Goal: Transaction & Acquisition: Purchase product/service

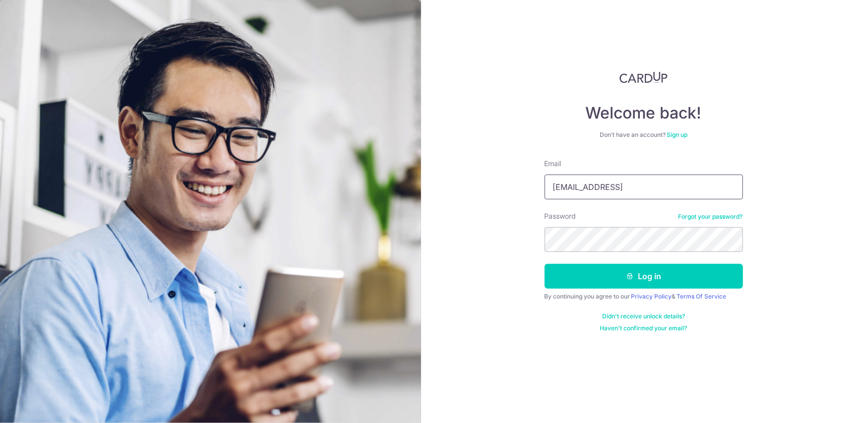
click at [626, 189] on input "[EMAIL_ADDRESS]" at bounding box center [643, 187] width 198 height 25
type input "[EMAIL_ADDRESS][DOMAIN_NAME]"
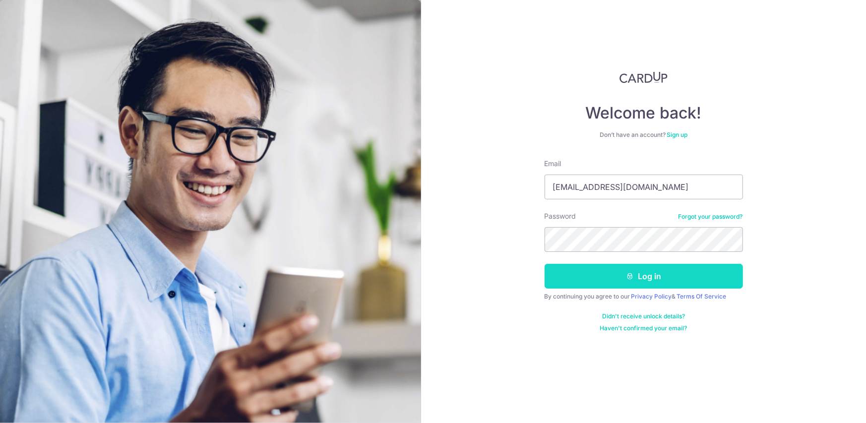
click at [651, 279] on button "Log in" at bounding box center [643, 276] width 198 height 25
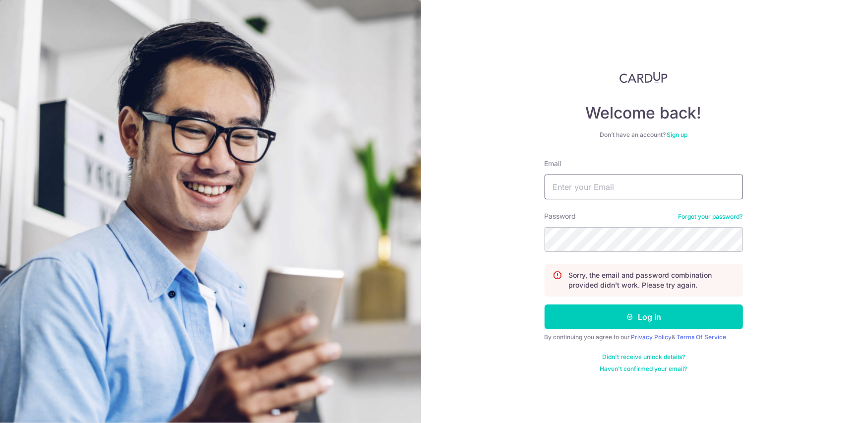
click at [600, 179] on input "Email" at bounding box center [643, 187] width 198 height 25
type input "[EMAIL_ADDRESS][DOMAIN_NAME]"
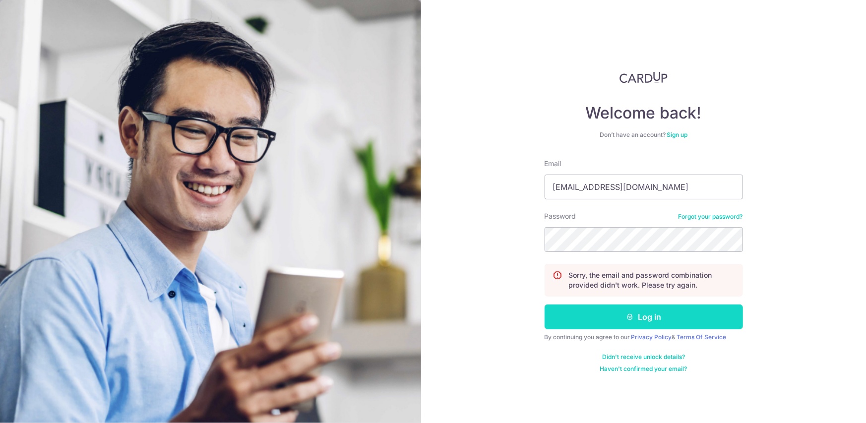
click at [683, 322] on button "Log in" at bounding box center [643, 316] width 198 height 25
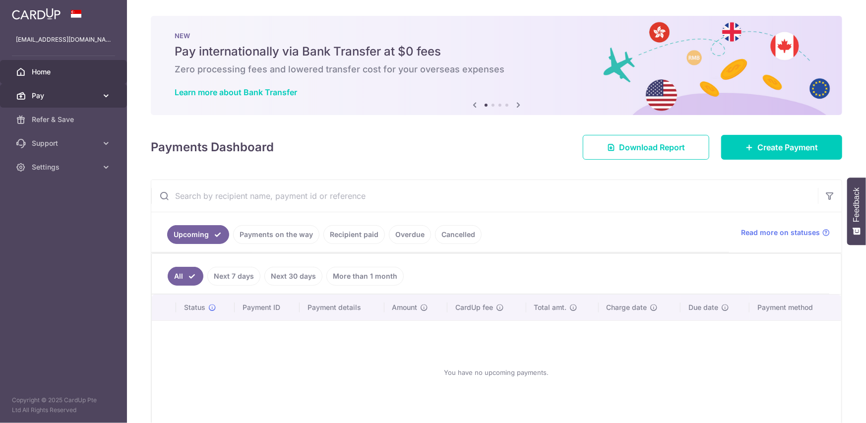
click at [31, 94] on link "Pay" at bounding box center [63, 96] width 127 height 24
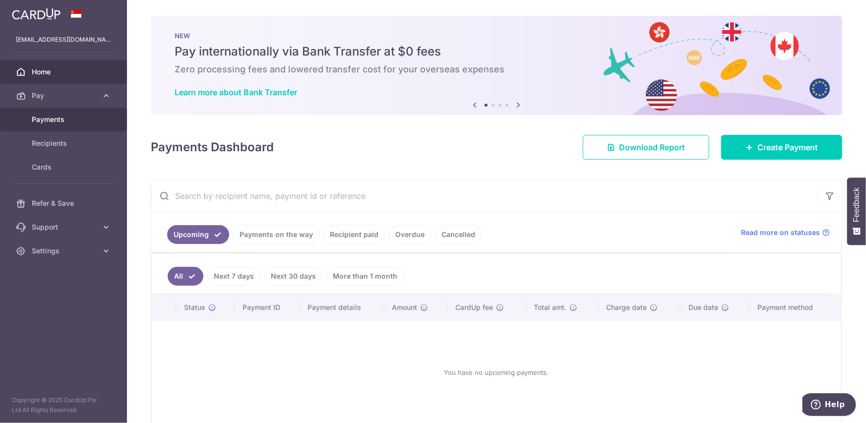
click at [41, 119] on span "Payments" at bounding box center [64, 120] width 65 height 10
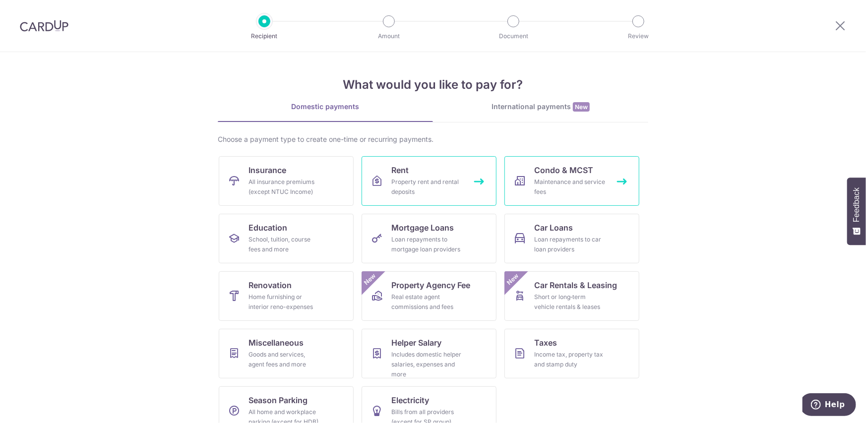
drag, startPoint x: 434, startPoint y: 178, endPoint x: 625, endPoint y: 174, distance: 190.9
click at [434, 178] on div "Property rent and rental deposits" at bounding box center [426, 187] width 71 height 20
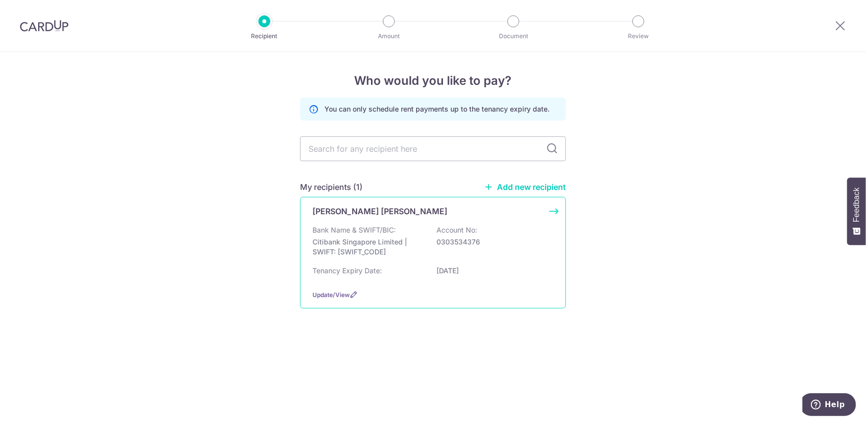
click at [374, 240] on p "Citibank Singapore Limited | SWIFT: CITISGSLXXX" at bounding box center [367, 247] width 111 height 20
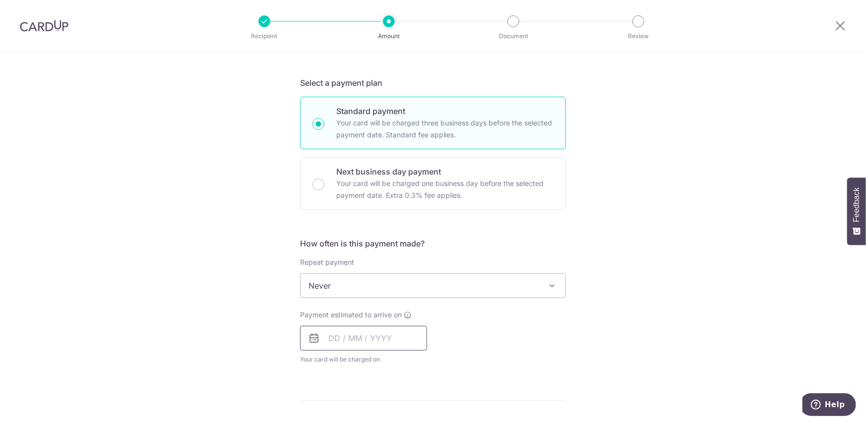
scroll to position [298, 0]
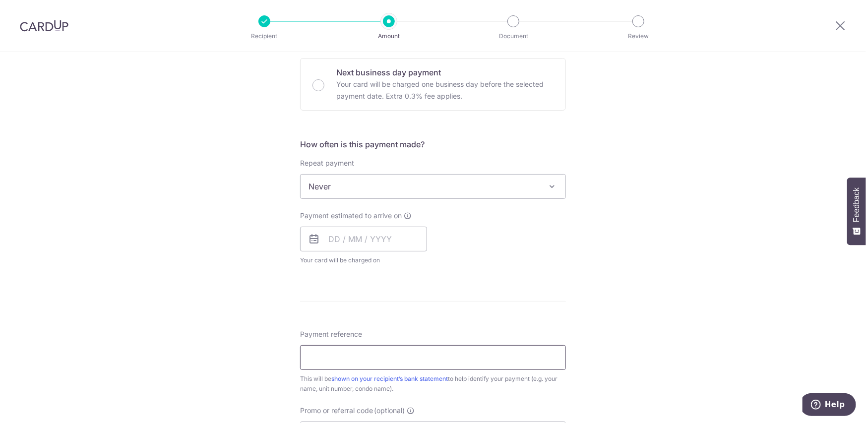
click at [367, 356] on input "Payment reference" at bounding box center [433, 357] width 266 height 25
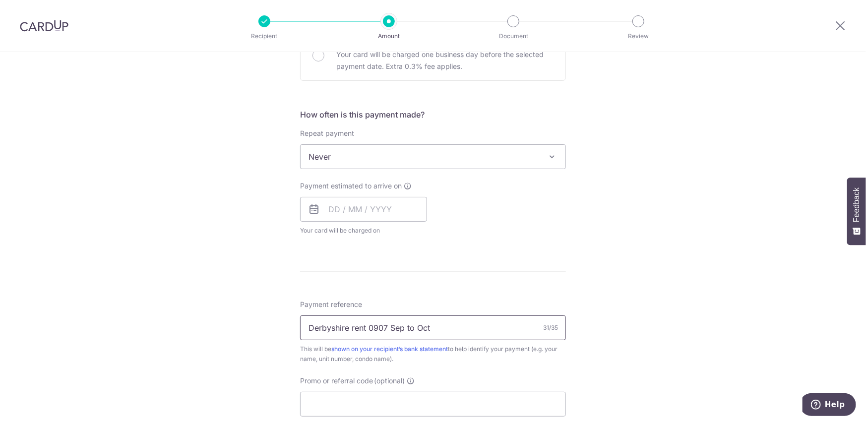
scroll to position [278, 0]
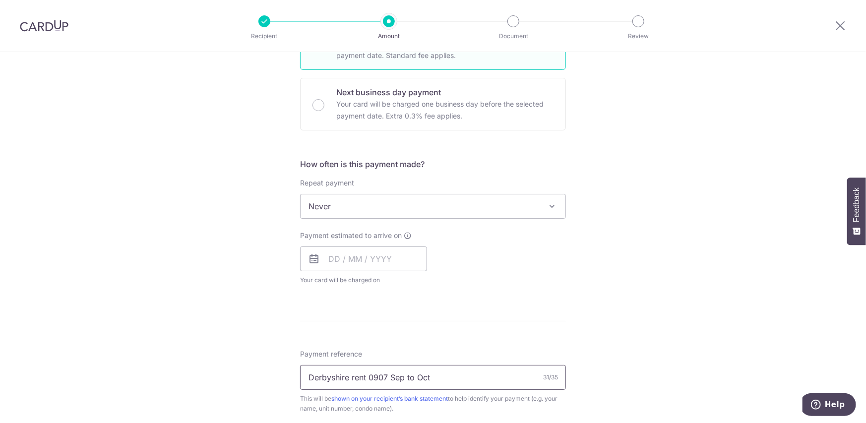
type input "Derbyshire rent 0907 Sep to Oct"
click at [468, 265] on div "Payment estimated to arrive on Your card will be charged on for the first payme…" at bounding box center [433, 258] width 278 height 55
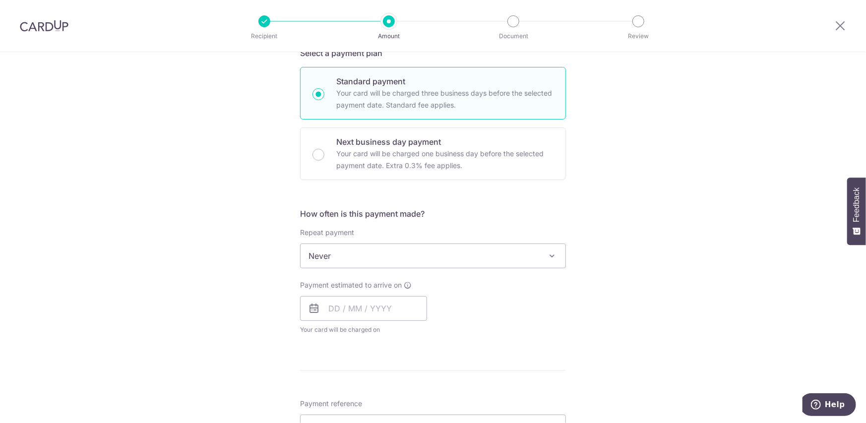
scroll to position [30, 0]
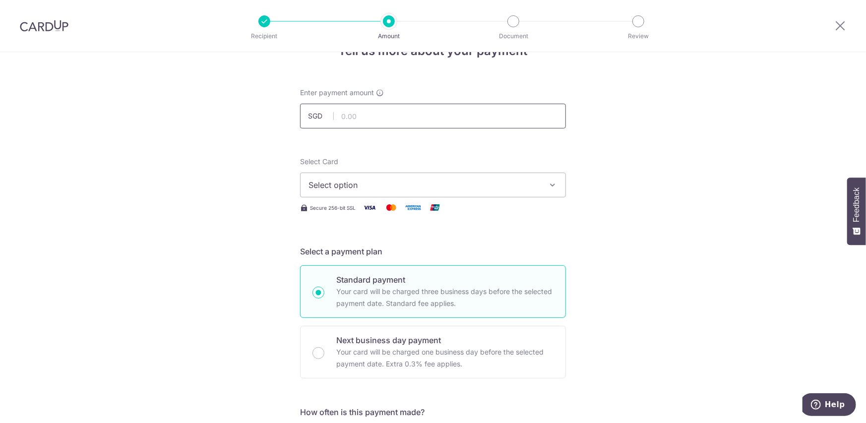
click at [414, 108] on input "text" at bounding box center [433, 116] width 266 height 25
type input "4,000.00"
click at [423, 189] on span "Select option" at bounding box center [423, 185] width 231 height 12
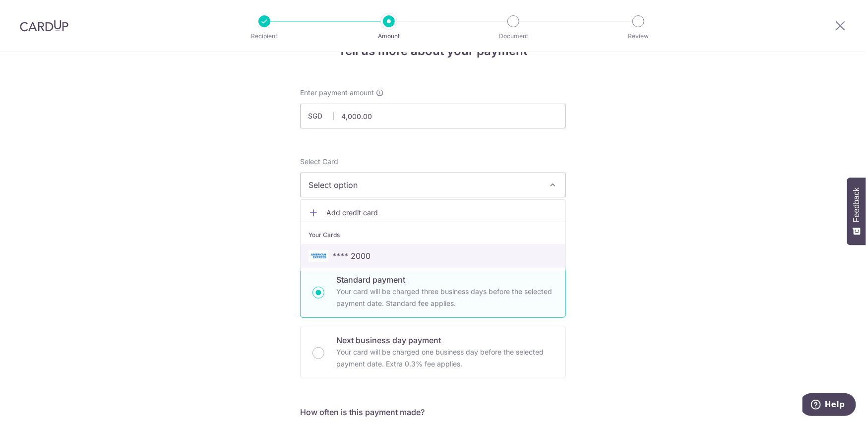
drag, startPoint x: 365, startPoint y: 254, endPoint x: 466, endPoint y: 238, distance: 101.6
click at [365, 254] on span "**** 2000" at bounding box center [351, 256] width 38 height 12
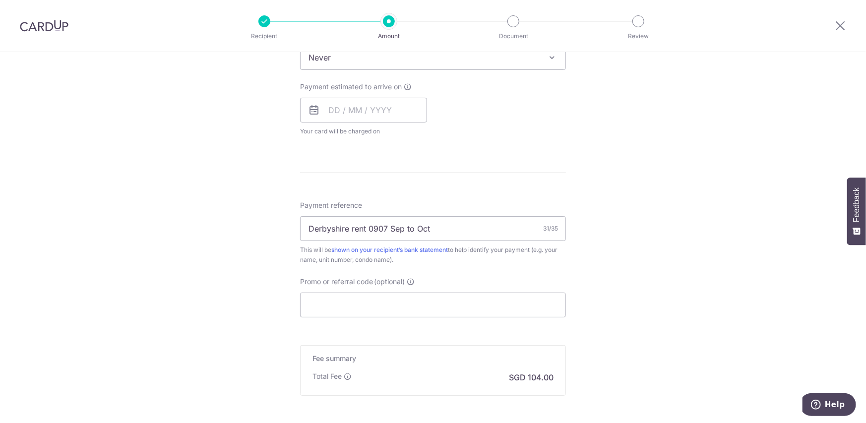
scroll to position [526, 0]
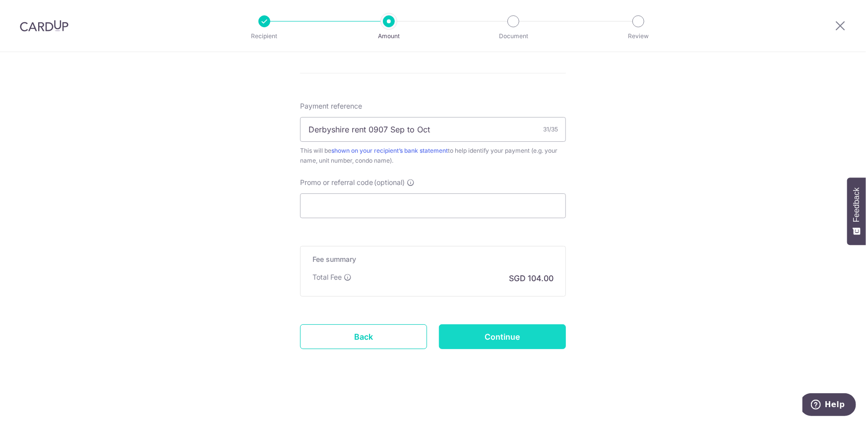
click at [524, 338] on input "Continue" at bounding box center [502, 336] width 127 height 25
type input "Create Schedule"
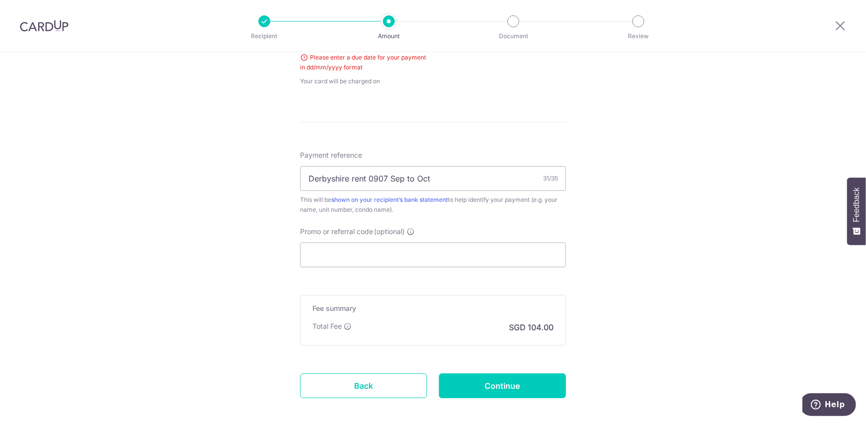
scroll to position [352, 0]
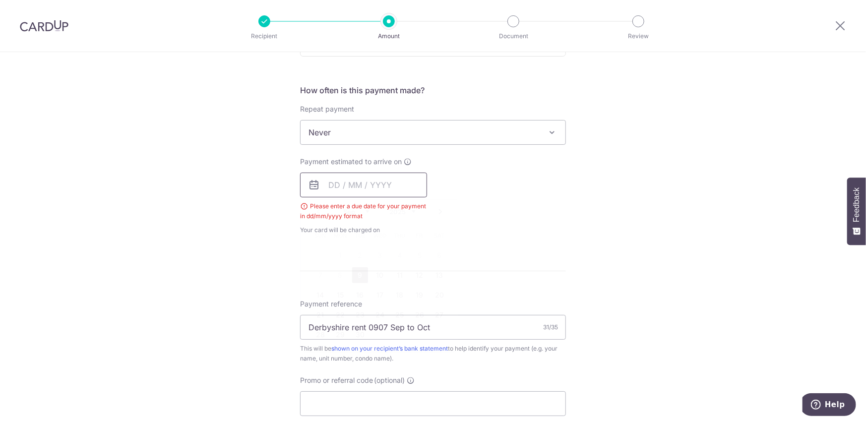
click at [322, 185] on input "text" at bounding box center [363, 185] width 127 height 25
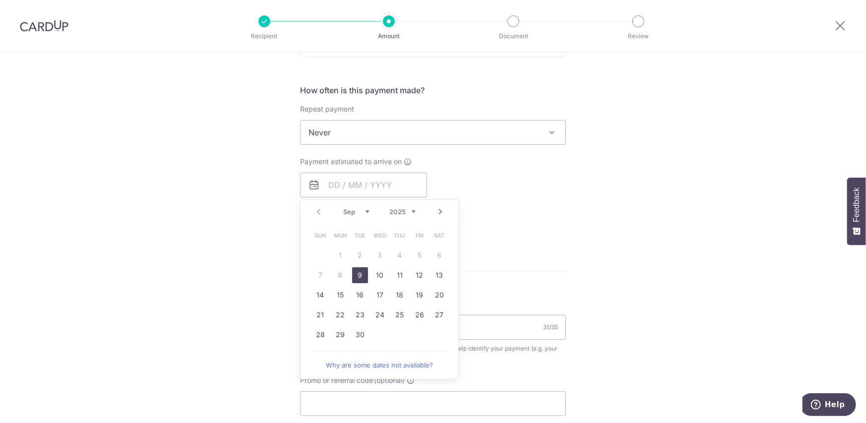
click at [356, 277] on link "9" at bounding box center [360, 275] width 16 height 16
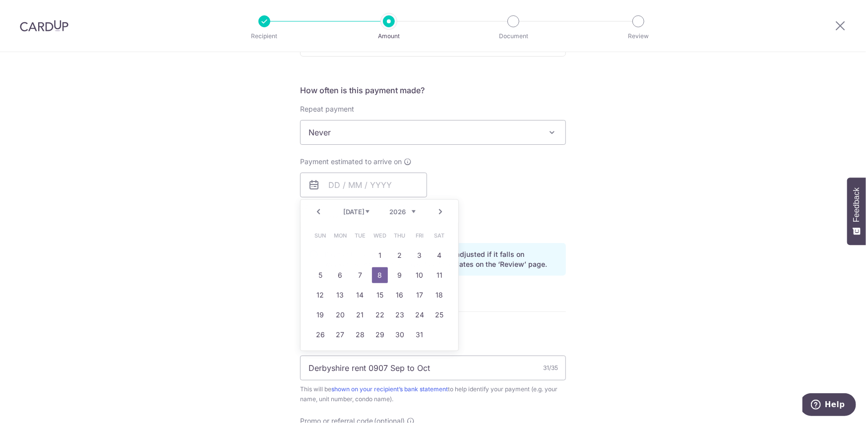
type input "09/09/2025"
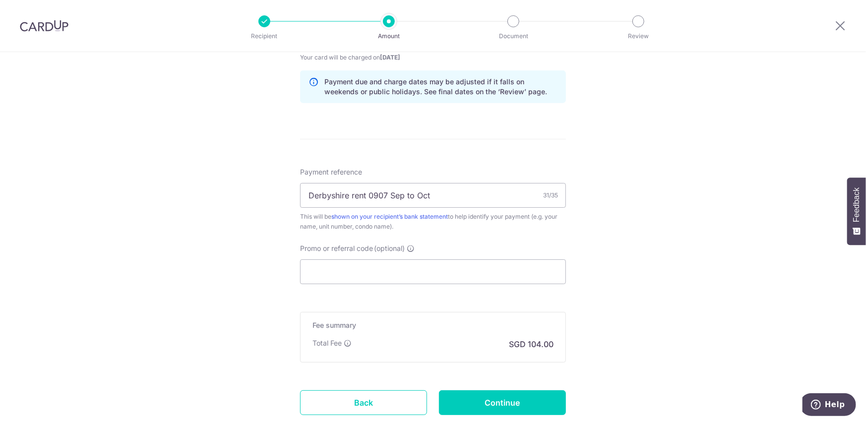
scroll to position [566, 0]
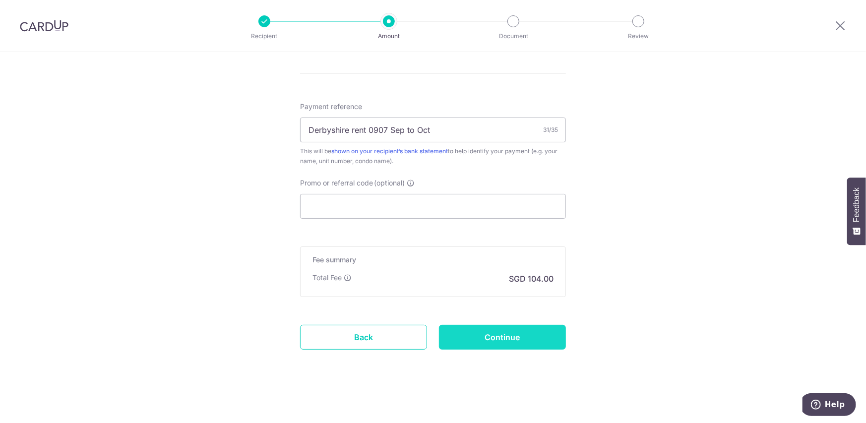
click at [483, 339] on input "Continue" at bounding box center [502, 337] width 127 height 25
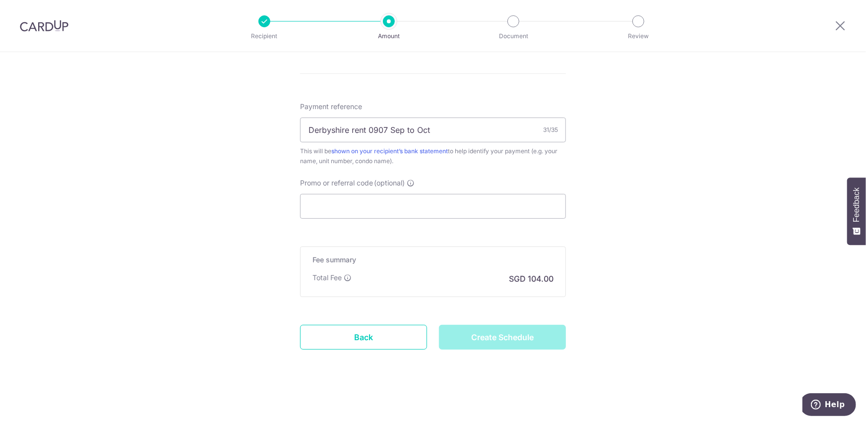
type input "Create Schedule"
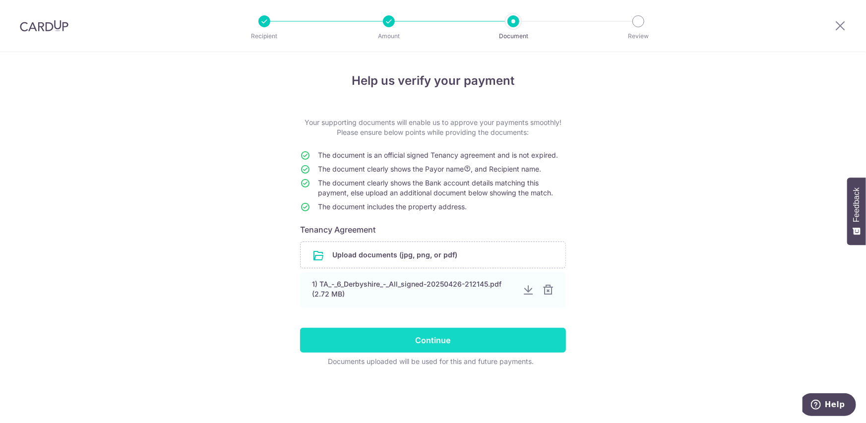
click at [518, 345] on input "Continue" at bounding box center [433, 340] width 266 height 25
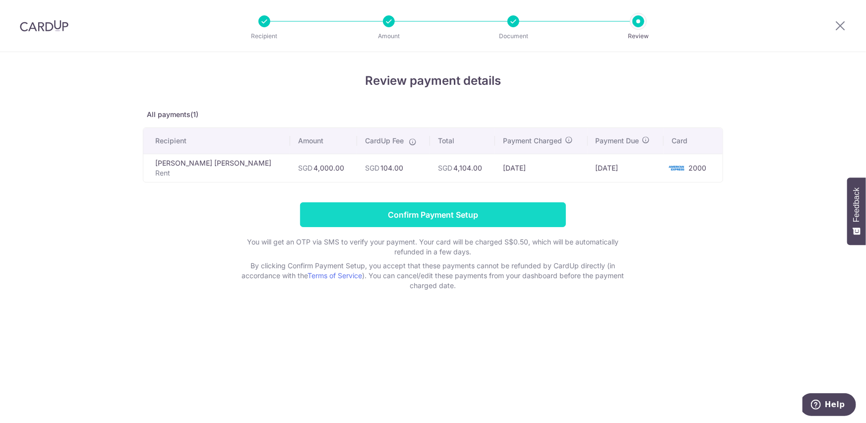
click at [478, 210] on input "Confirm Payment Setup" at bounding box center [433, 214] width 266 height 25
